Goal: Find specific page/section: Find specific page/section

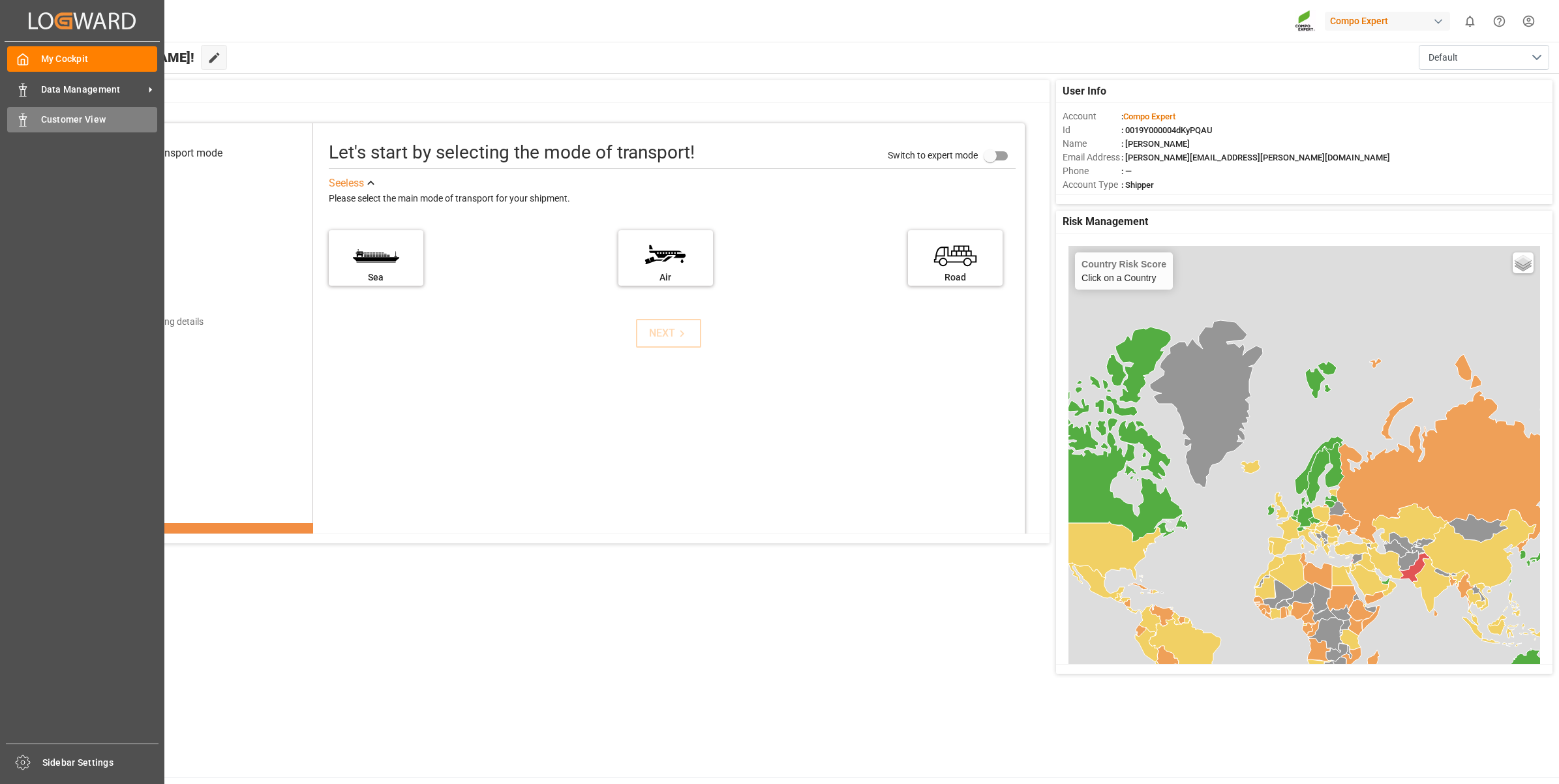
click at [63, 120] on span "Customer View" at bounding box center [99, 119] width 117 height 14
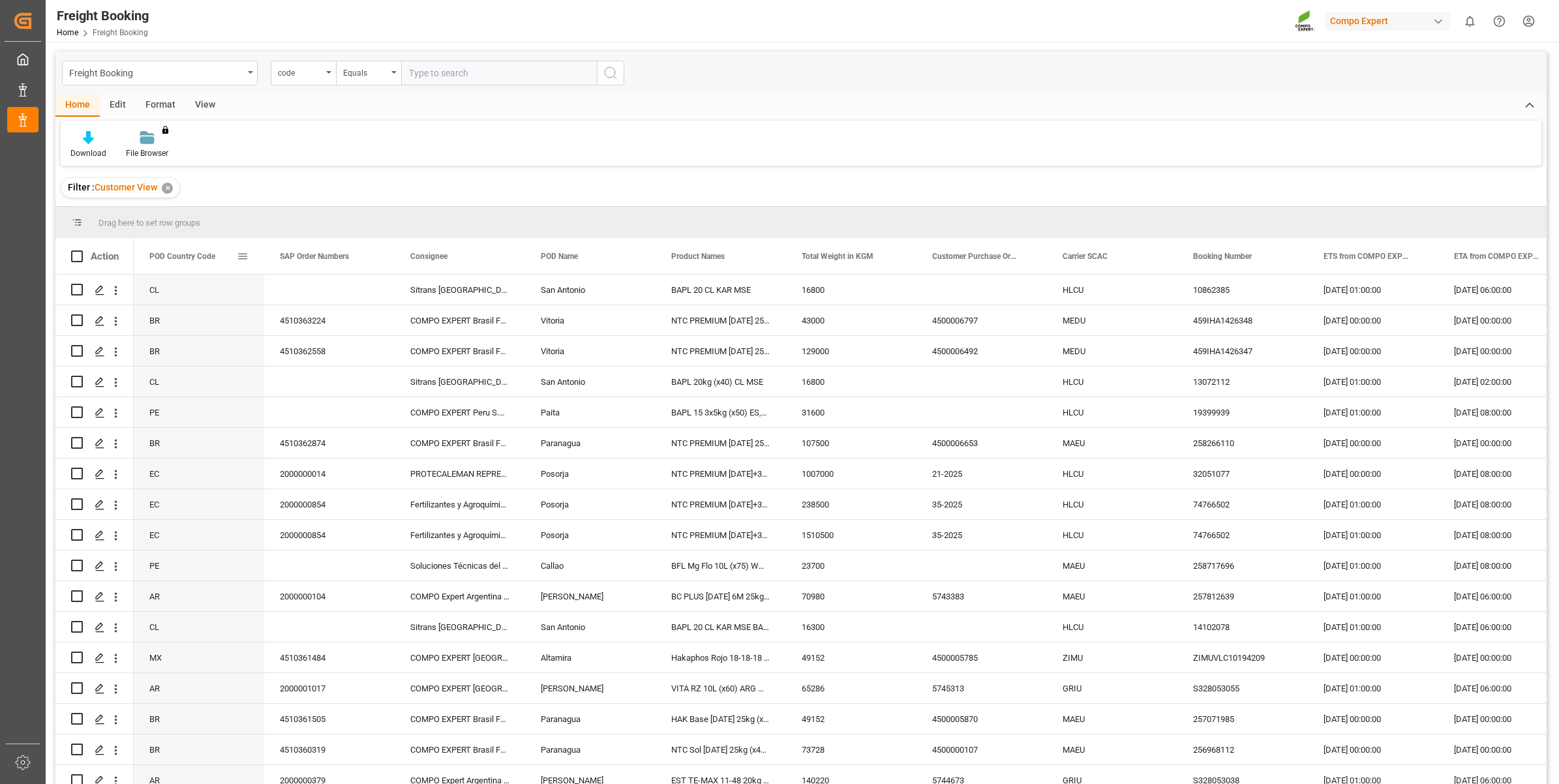
click at [189, 256] on span "POD Country Code" at bounding box center [182, 256] width 66 height 9
click at [242, 257] on span at bounding box center [243, 256] width 12 height 12
click at [315, 259] on span "filter" at bounding box center [314, 258] width 12 height 12
click at [275, 326] on input "Filter Value" at bounding box center [302, 326] width 128 height 26
type input "PE"
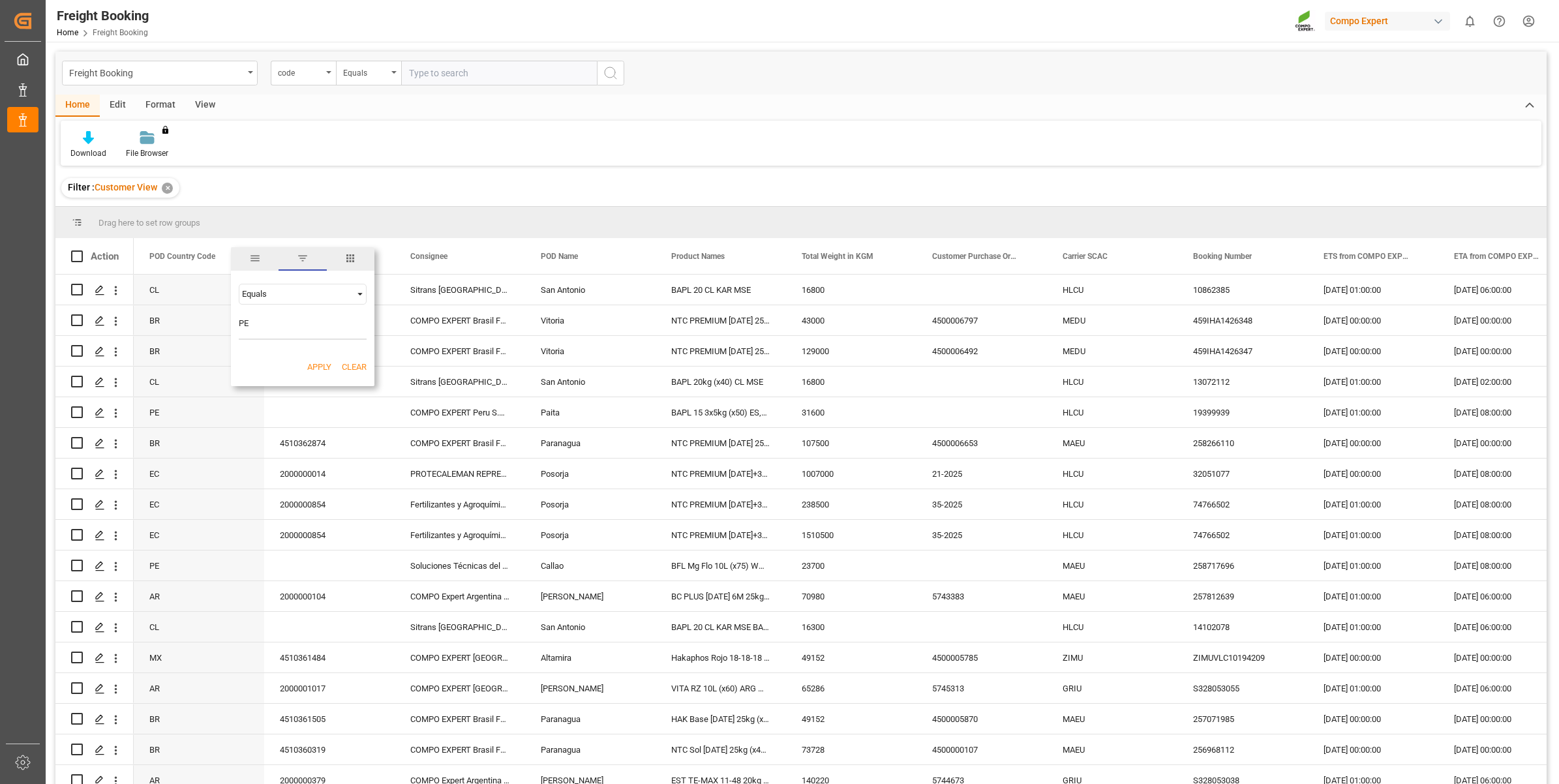
click at [318, 364] on button "Apply" at bounding box center [319, 367] width 24 height 13
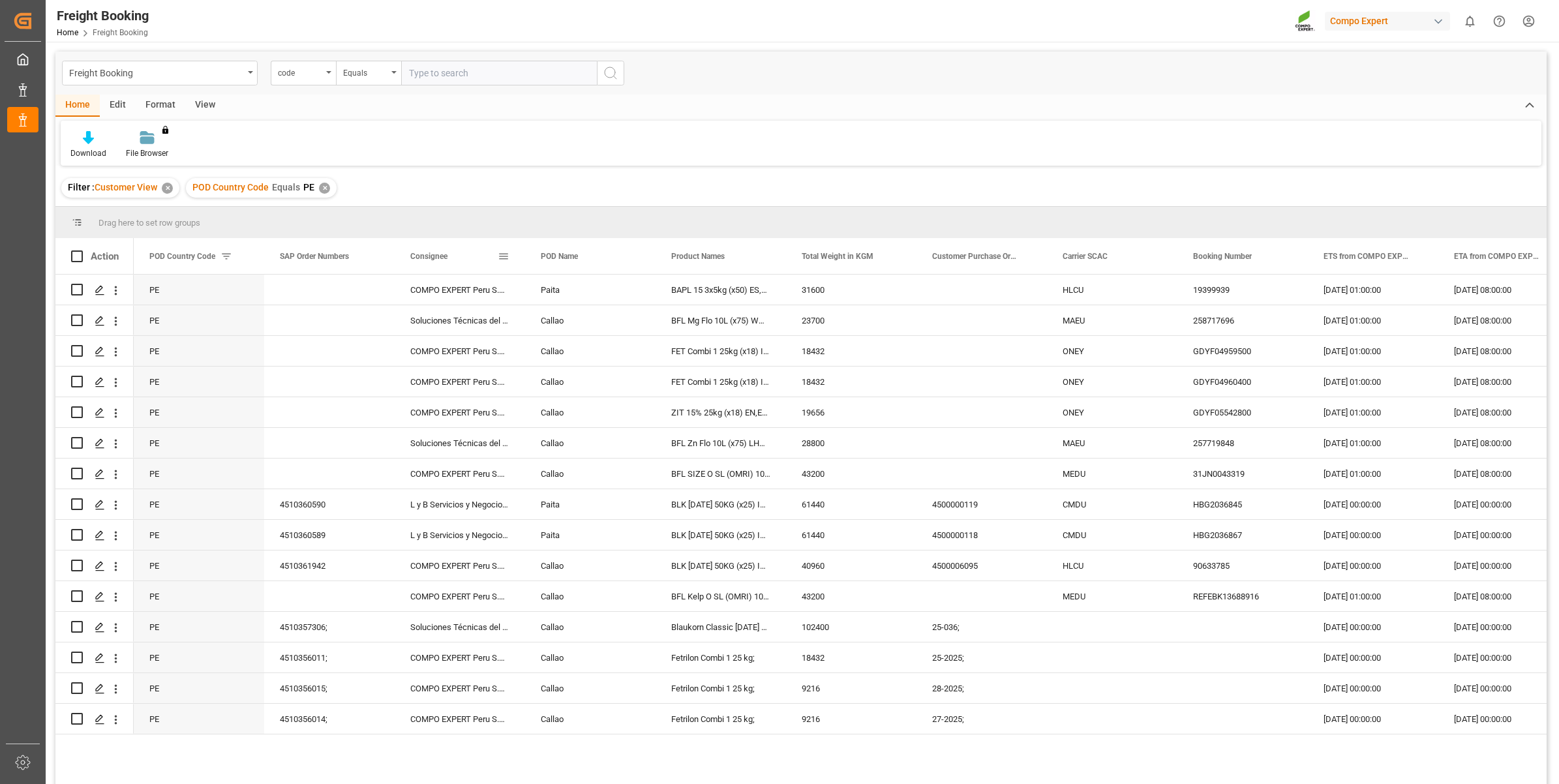
click at [463, 257] on div "Consignee" at bounding box center [453, 256] width 87 height 36
